Goal: Task Accomplishment & Management: Complete application form

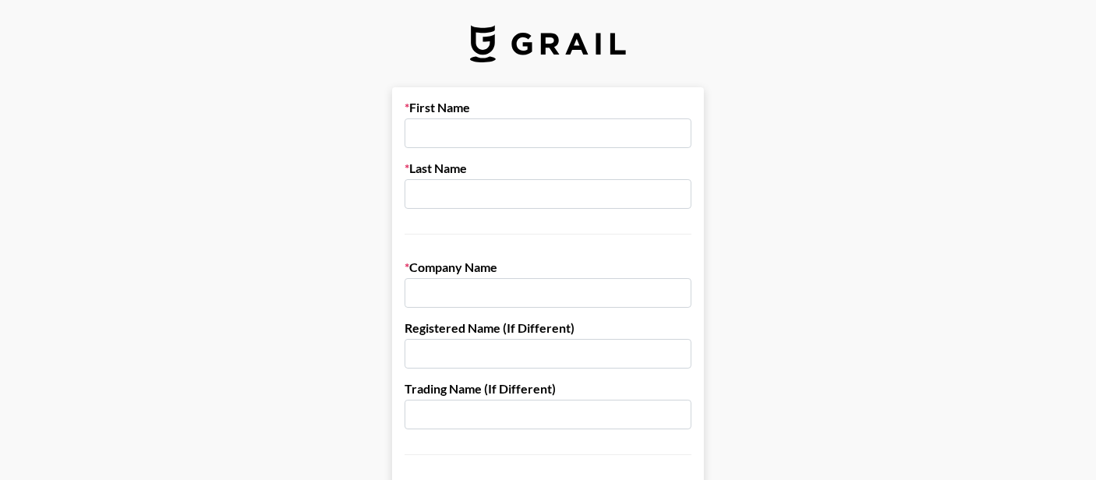
click at [479, 282] on input "text" at bounding box center [548, 293] width 287 height 30
click at [479, 136] on input "text" at bounding box center [548, 134] width 287 height 30
type input "[PERSON_NAME]"
drag, startPoint x: 466, startPoint y: 307, endPoint x: 478, endPoint y: 297, distance: 15.5
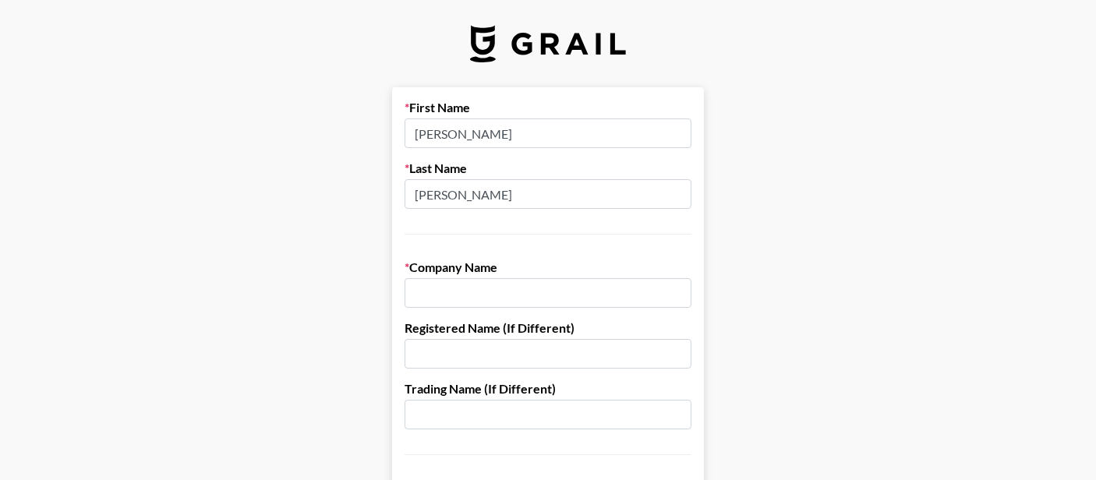
click at [478, 297] on input "text" at bounding box center [548, 293] width 287 height 30
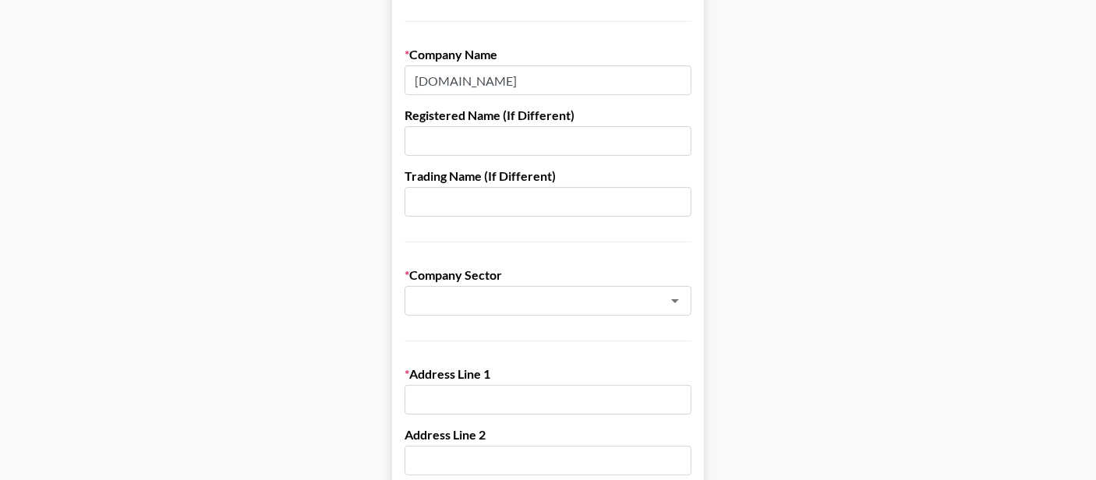
scroll to position [234, 0]
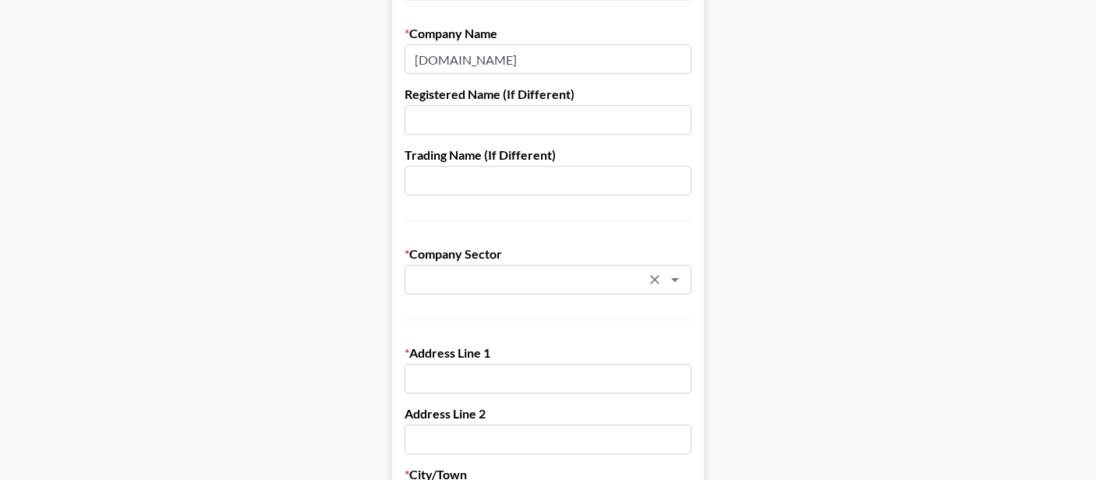
type input "[DOMAIN_NAME]"
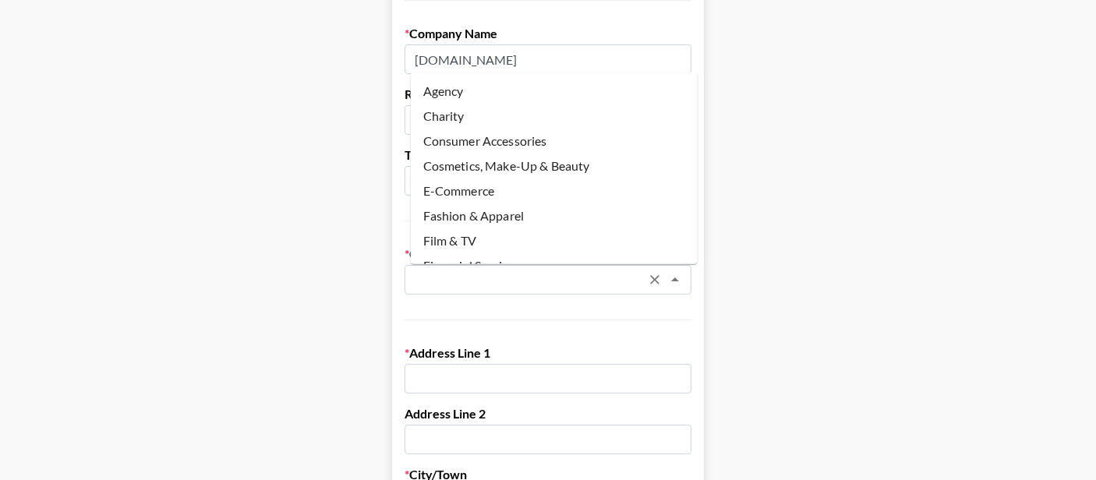
click at [529, 278] on input "text" at bounding box center [527, 280] width 227 height 18
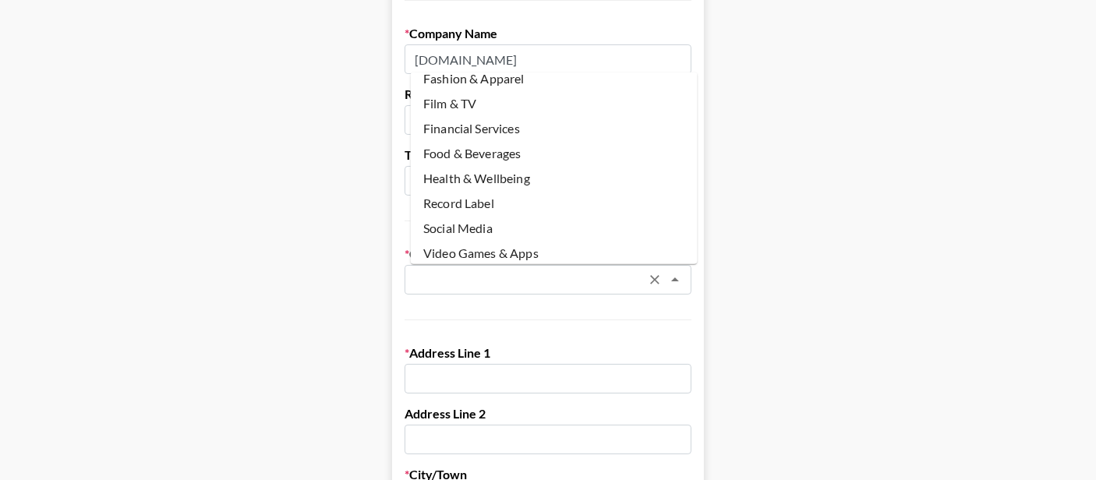
scroll to position [155, 0]
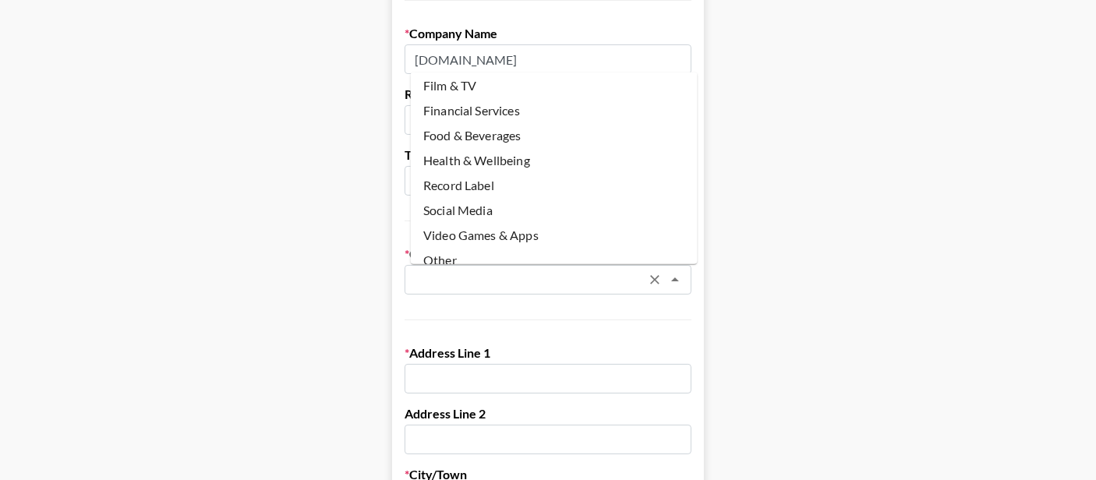
click at [505, 197] on li "Social Media" at bounding box center [554, 209] width 287 height 25
type input "Social Media"
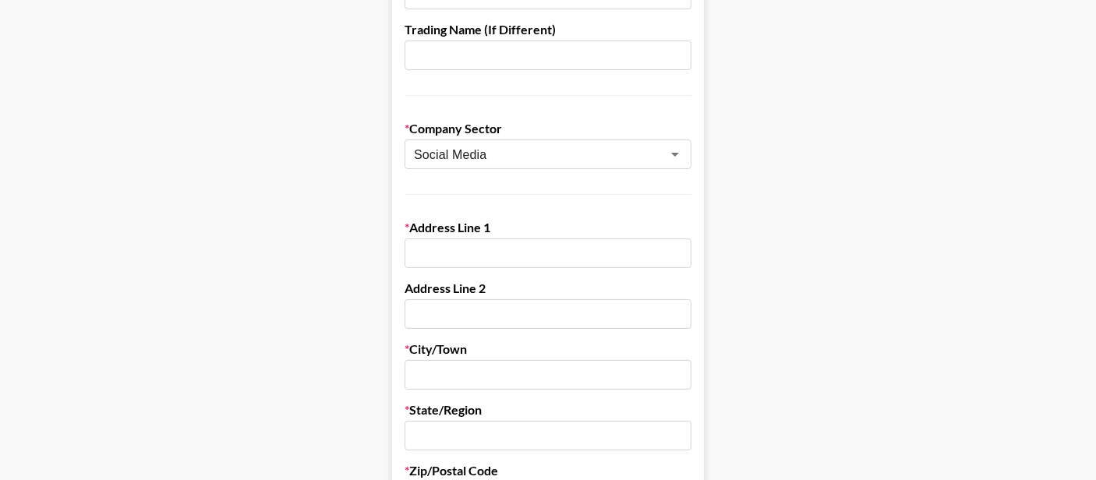
scroll to position [389, 0]
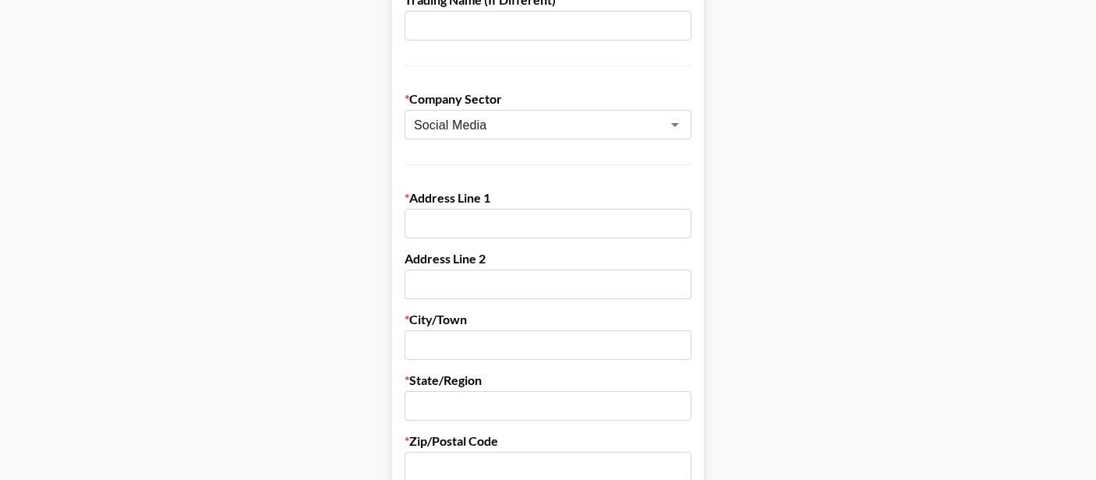
click at [458, 224] on input "text" at bounding box center [548, 224] width 287 height 30
click at [604, 231] on input "text" at bounding box center [548, 224] width 287 height 30
paste input "[STREET_ADDRESS][PERSON_NAME]"
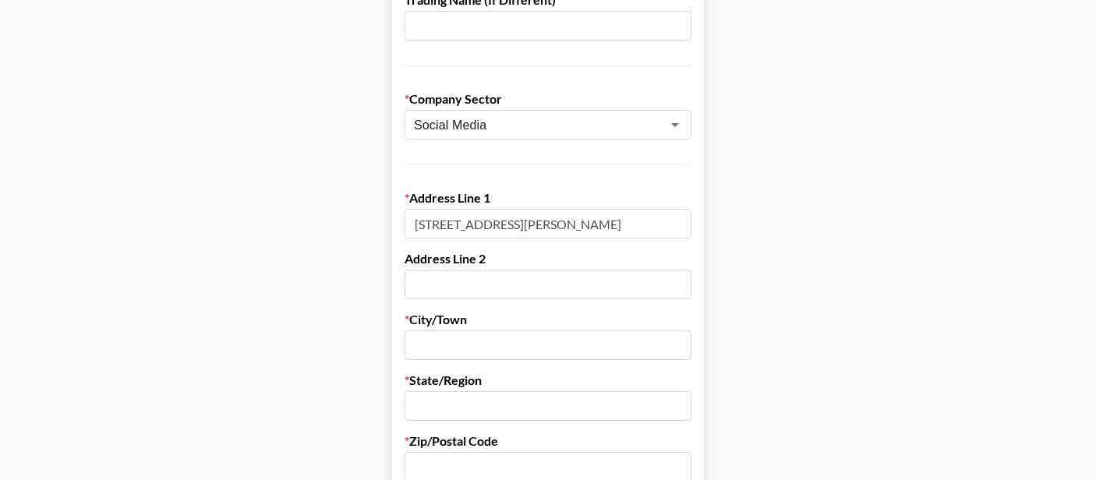
drag, startPoint x: 687, startPoint y: 221, endPoint x: 604, endPoint y: 228, distance: 83.8
click at [604, 228] on input "[STREET_ADDRESS][PERSON_NAME]" at bounding box center [548, 224] width 287 height 30
type input "[STREET_ADDRESS][PERSON_NAME]"
drag, startPoint x: 230, startPoint y: 259, endPoint x: 451, endPoint y: 257, distance: 221.5
click at [230, 259] on main "First Name [PERSON_NAME] Last Name [PERSON_NAME] Company Name [PERSON_NAME][DOM…" at bounding box center [547, 371] width 1071 height 1347
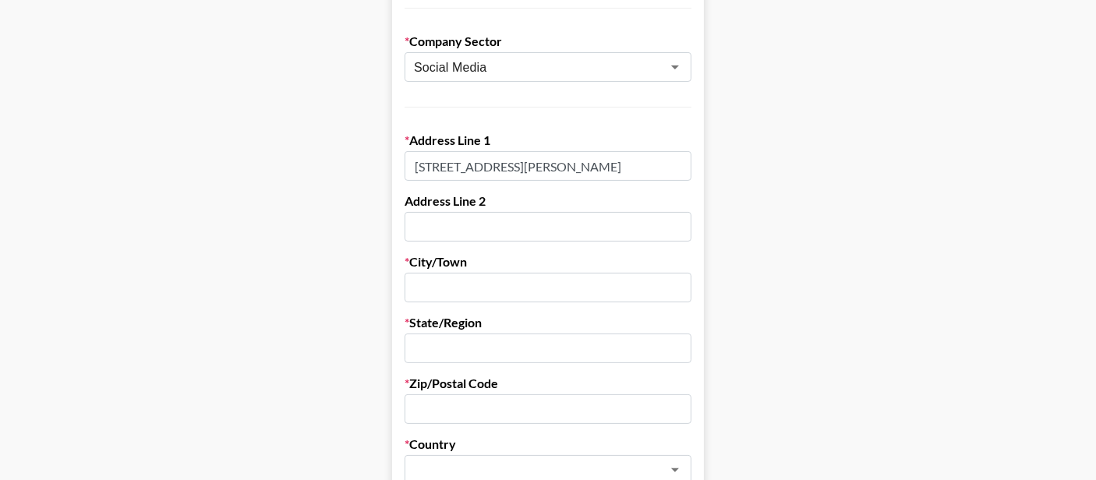
scroll to position [467, 0]
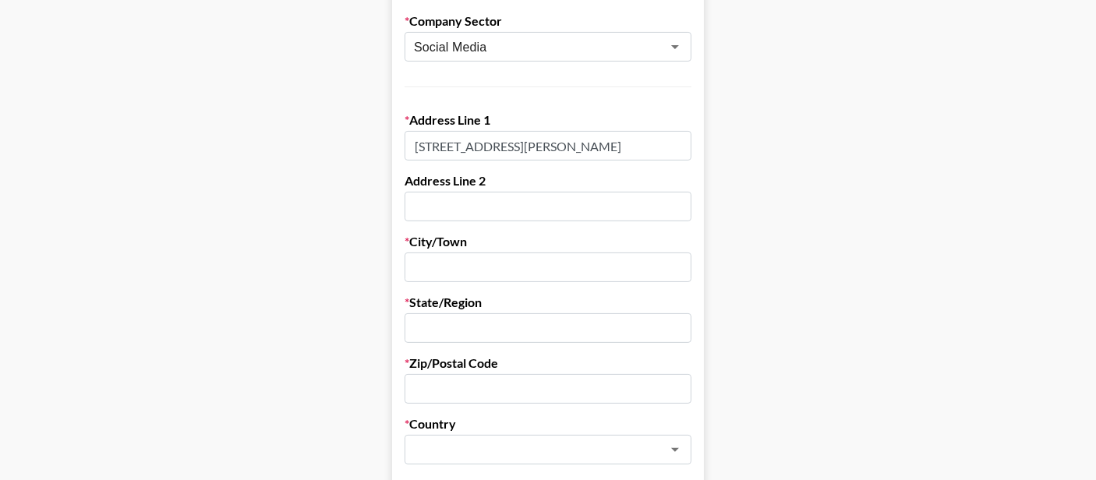
click at [466, 211] on input "text" at bounding box center [548, 207] width 287 height 30
click at [635, 150] on input "[STREET_ADDRESS][PERSON_NAME]" at bounding box center [548, 146] width 287 height 30
click at [500, 143] on input "[STREET_ADDRESS][PERSON_NAME]" at bounding box center [548, 146] width 287 height 30
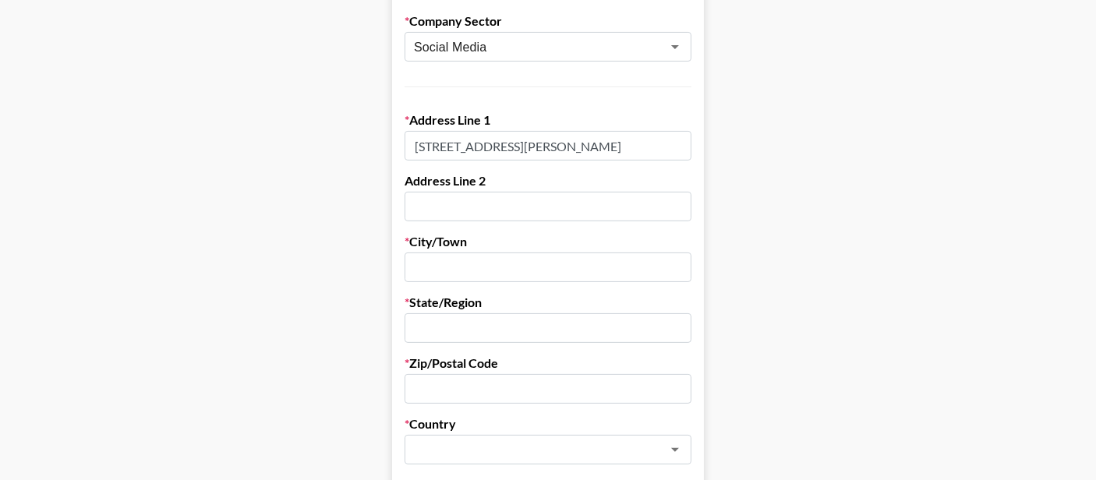
click at [499, 272] on input "text" at bounding box center [548, 268] width 287 height 30
paste input "[GEOGRAPHIC_DATA]"
type input "[GEOGRAPHIC_DATA]"
click at [451, 321] on input "text" at bounding box center [548, 328] width 287 height 30
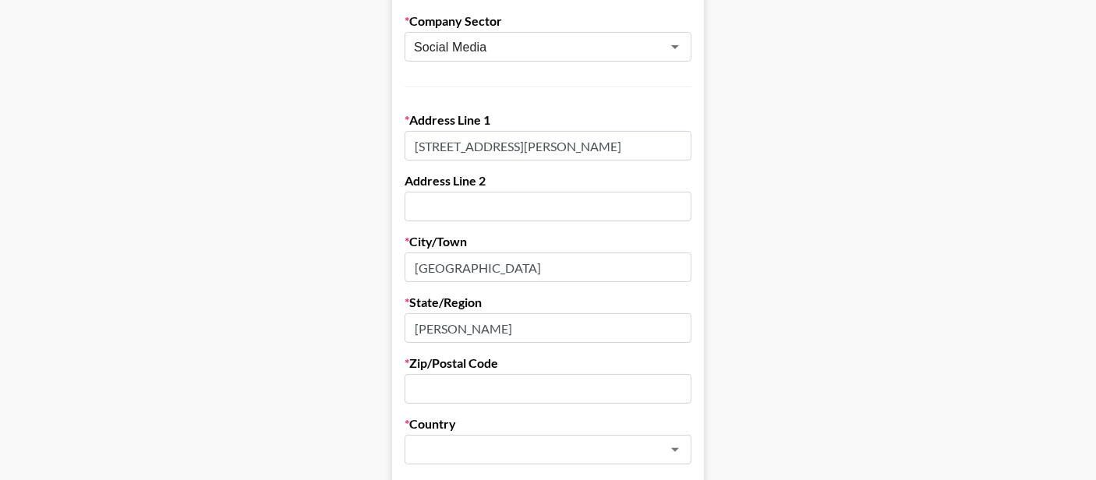
click at [474, 325] on input "[PERSON_NAME]" at bounding box center [548, 328] width 287 height 30
type input "[PERSON_NAME]"
click at [495, 381] on input "text" at bounding box center [548, 389] width 287 height 30
type input "10086"
click at [496, 441] on input "text" at bounding box center [527, 450] width 227 height 18
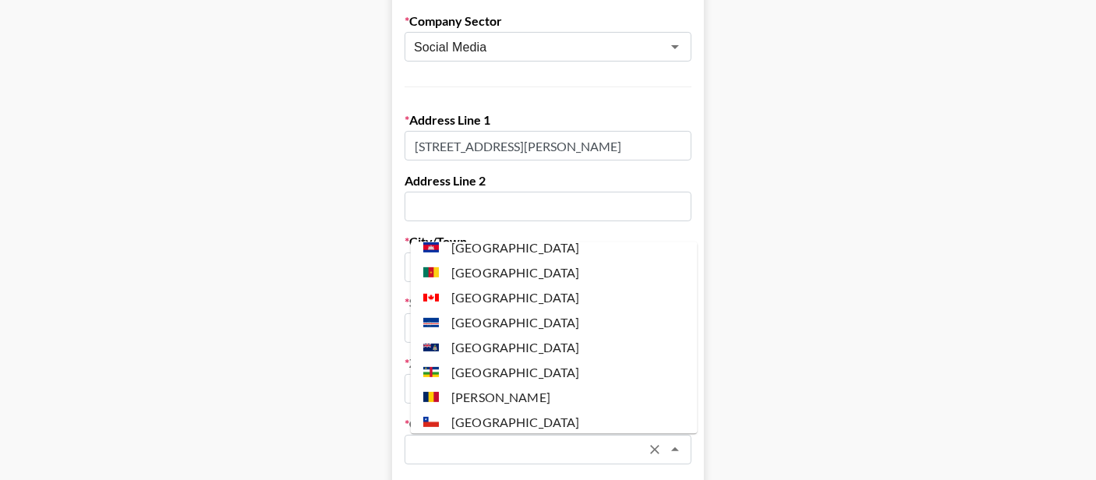
scroll to position [1014, 0]
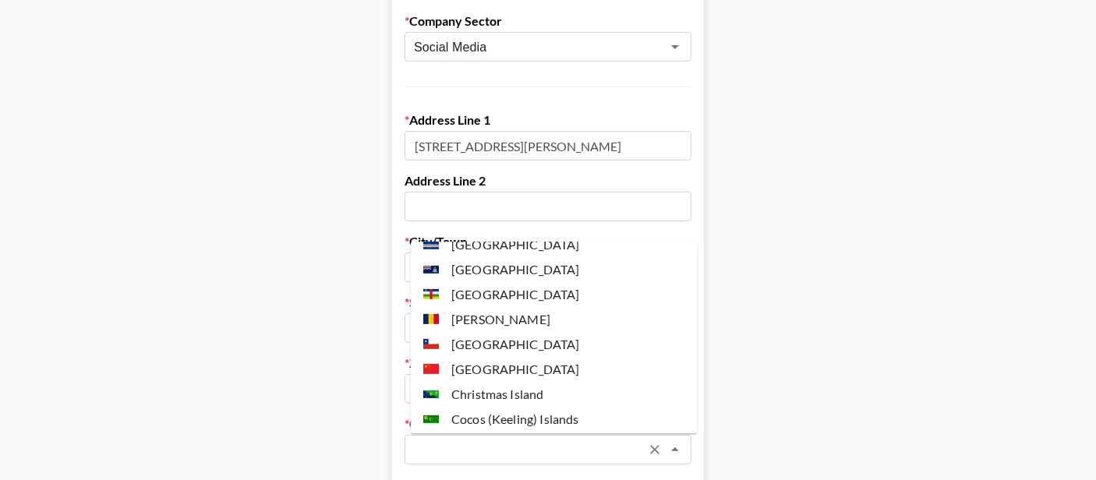
click at [480, 366] on li "[GEOGRAPHIC_DATA]" at bounding box center [554, 369] width 287 height 25
type input "[GEOGRAPHIC_DATA]"
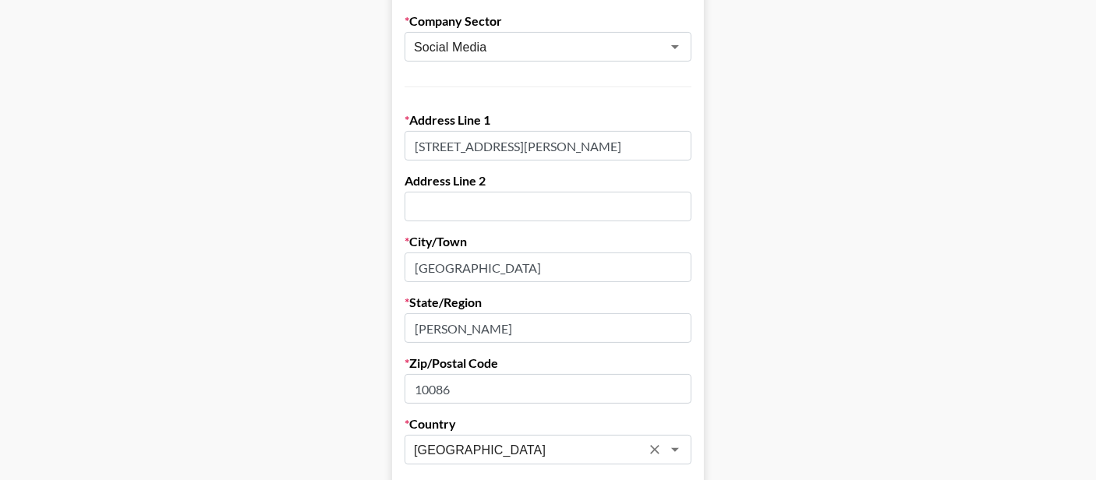
click at [260, 320] on main "First Name [PERSON_NAME] Last Name [PERSON_NAME] Company Name [PERSON_NAME][DOM…" at bounding box center [547, 293] width 1071 height 1347
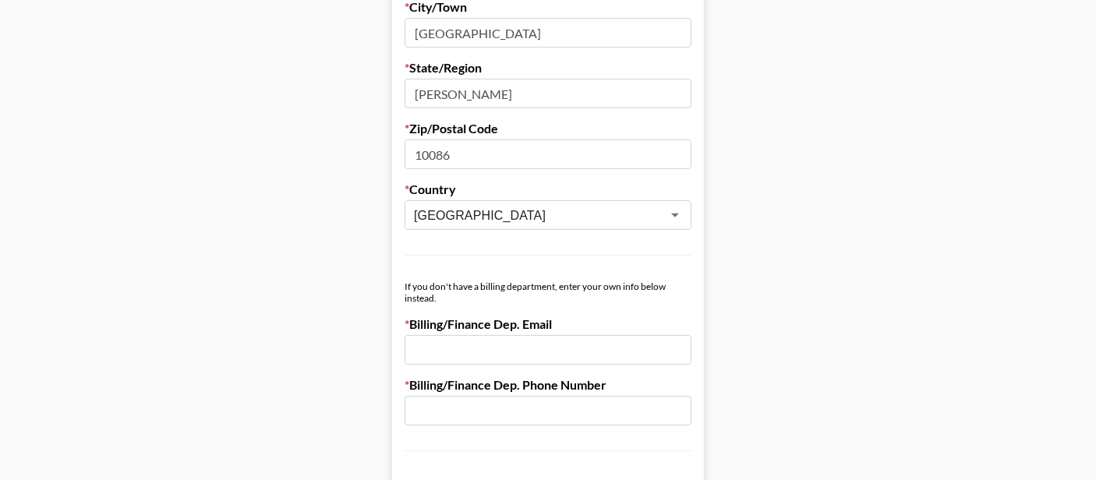
scroll to position [779, 0]
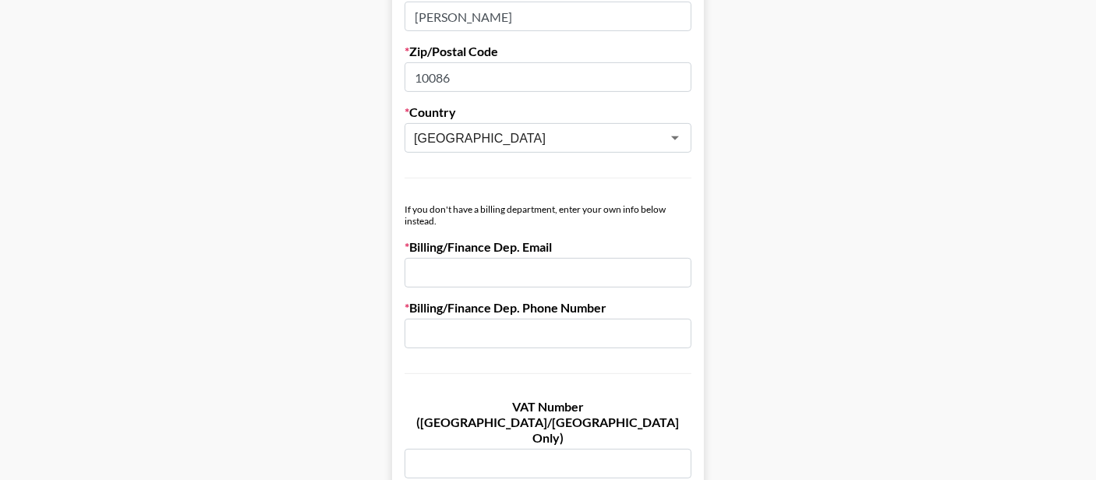
drag, startPoint x: 440, startPoint y: 278, endPoint x: 456, endPoint y: 293, distance: 22.1
click at [440, 278] on input "email" at bounding box center [548, 273] width 287 height 30
click at [546, 267] on input "email" at bounding box center [548, 273] width 287 height 30
click at [524, 270] on input "email" at bounding box center [548, 273] width 287 height 30
type input "`"
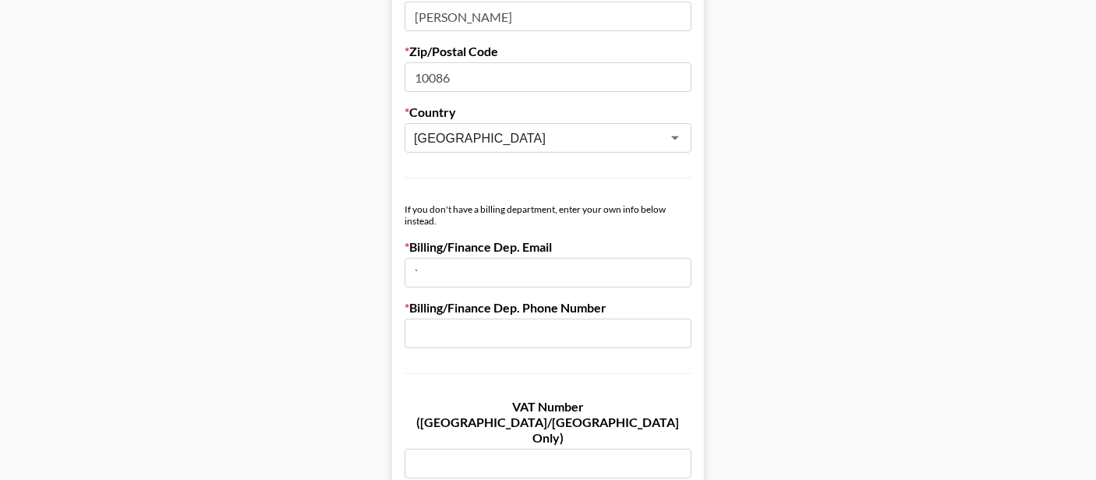
click at [493, 345] on input "text" at bounding box center [548, 334] width 287 height 30
type input "`"
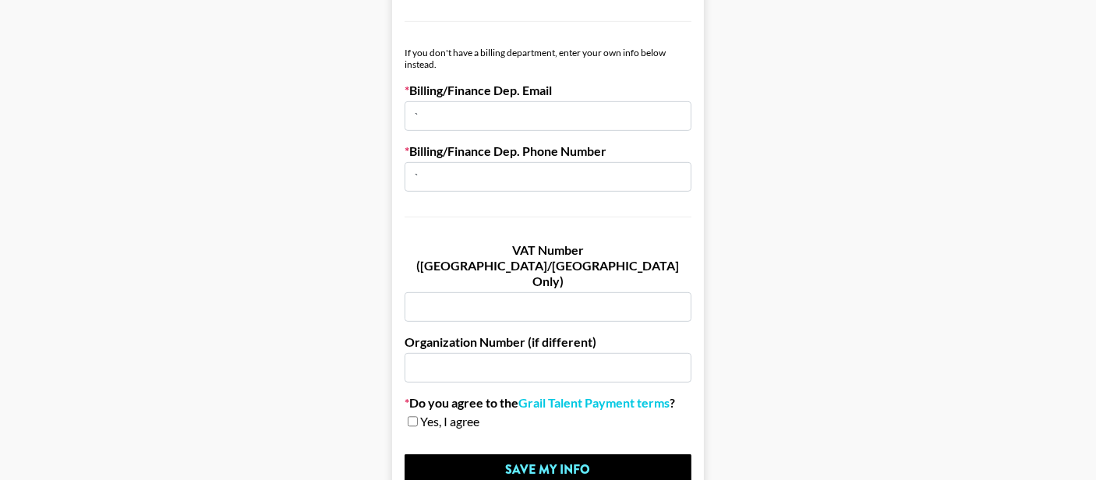
scroll to position [1007, 0]
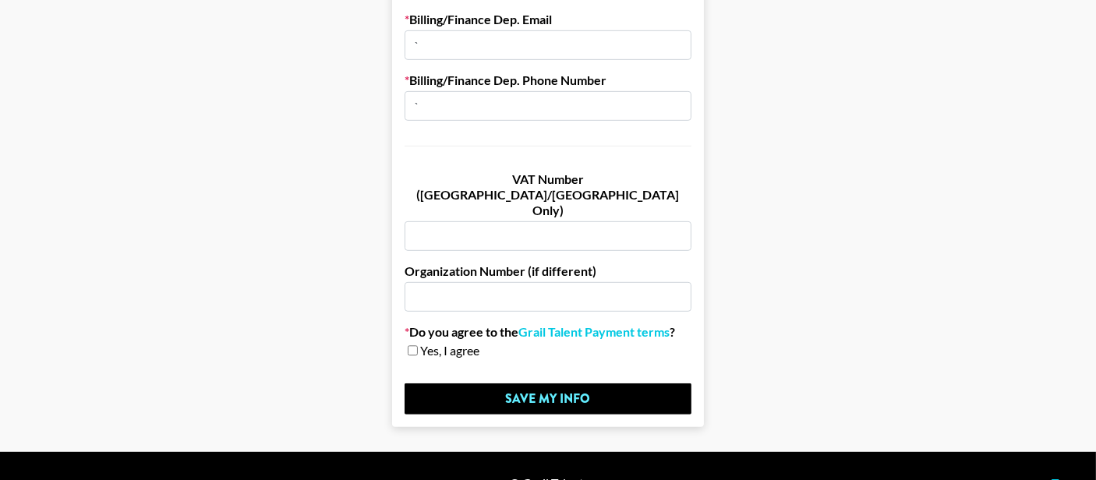
click at [416, 345] on input "checkbox" at bounding box center [413, 350] width 10 height 11
checkbox input "true"
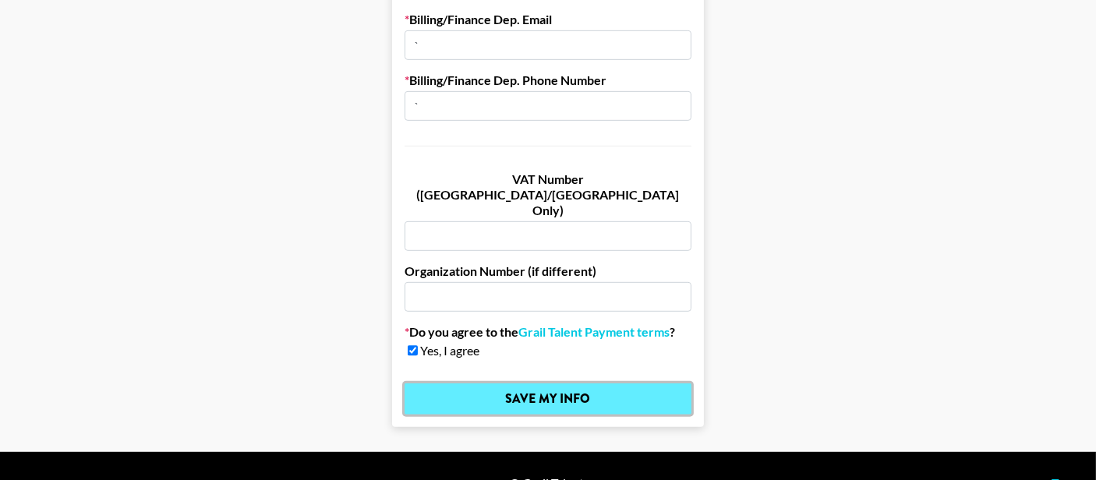
click at [490, 384] on input "Save My Info" at bounding box center [548, 399] width 287 height 31
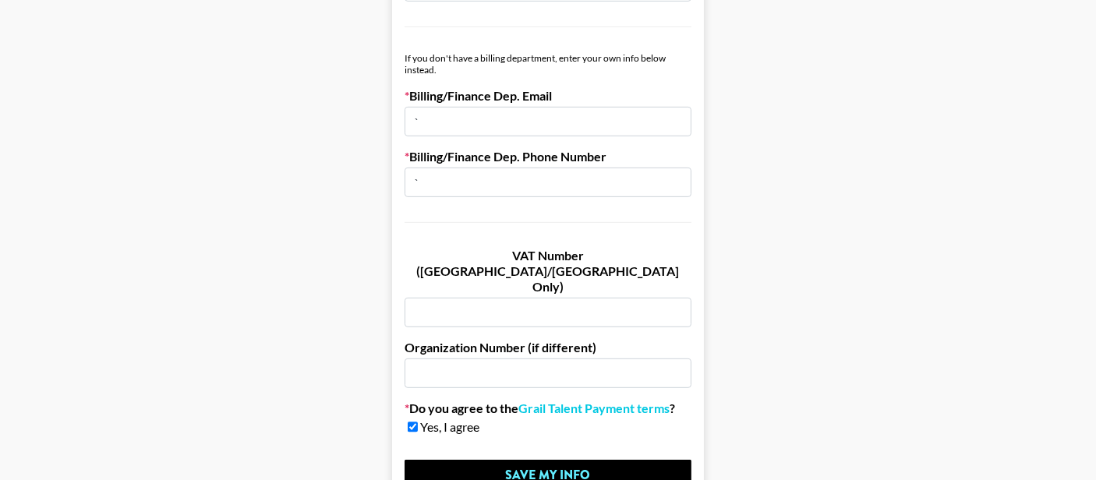
scroll to position [851, 0]
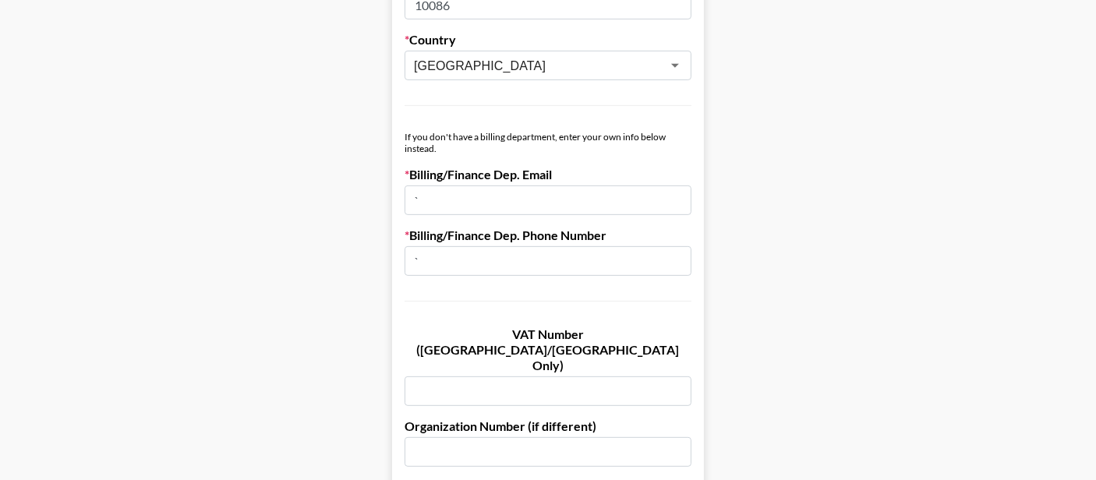
drag, startPoint x: 349, startPoint y: 248, endPoint x: 388, endPoint y: 256, distance: 39.8
click at [482, 267] on input "`" at bounding box center [548, 261] width 287 height 30
click at [538, 182] on div "Billing/Finance Dep. Email `" at bounding box center [548, 191] width 287 height 48
drag, startPoint x: 461, startPoint y: 197, endPoint x: 342, endPoint y: 196, distance: 119.3
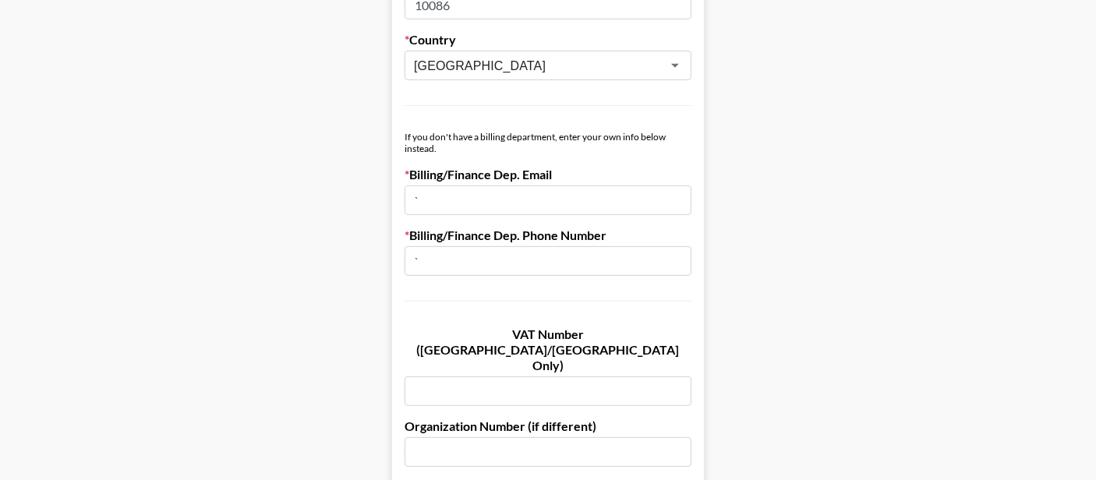
paste input "[PERSON_NAME][EMAIL_ADDRESS][PERSON_NAME][DOMAIN_NAME]"
type input "[PERSON_NAME][EMAIL_ADDRESS][PERSON_NAME][DOMAIN_NAME]"
click at [501, 250] on input "`" at bounding box center [548, 261] width 287 height 30
type input "13662245922"
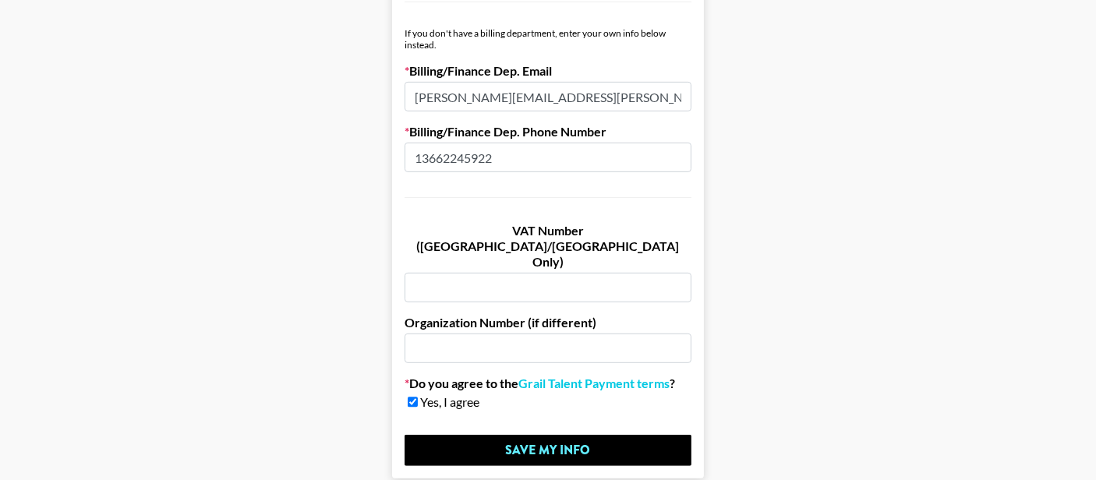
scroll to position [1007, 0]
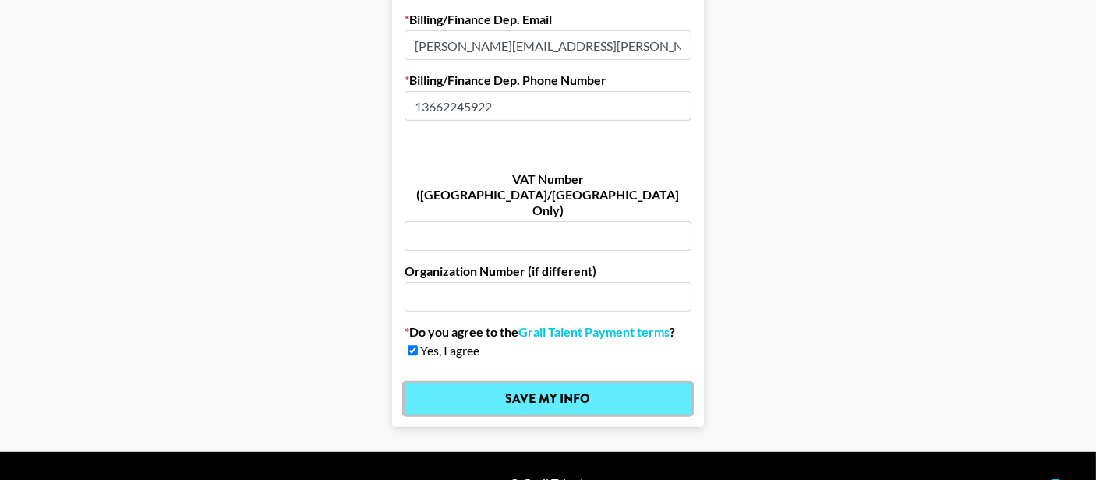
click at [487, 384] on input "Save My Info" at bounding box center [548, 399] width 287 height 31
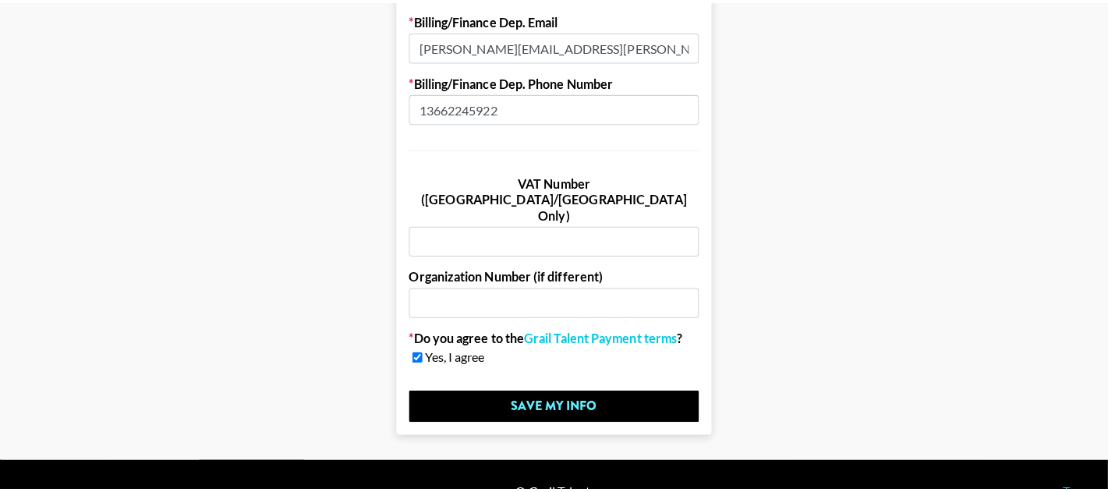
scroll to position [0, 0]
